Goal: Check status

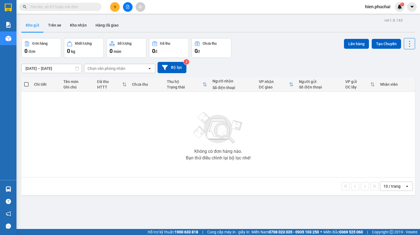
drag, startPoint x: 266, startPoint y: 66, endPoint x: 270, endPoint y: 66, distance: 4.4
click at [265, 66] on div "[DATE] – [DATE] Press the down arrow key to interact with the calendar and sele…" at bounding box center [218, 67] width 394 height 11
click at [261, 62] on div "[DATE] – [DATE] Press the down arrow key to interact with the calendar and sele…" at bounding box center [218, 67] width 394 height 11
